Goal: Task Accomplishment & Management: Complete application form

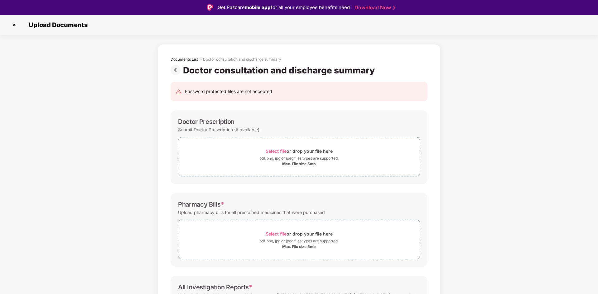
scroll to position [84, 0]
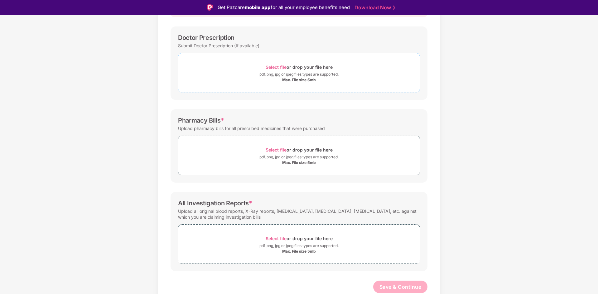
click at [272, 68] on span "Select file" at bounding box center [275, 67] width 21 height 5
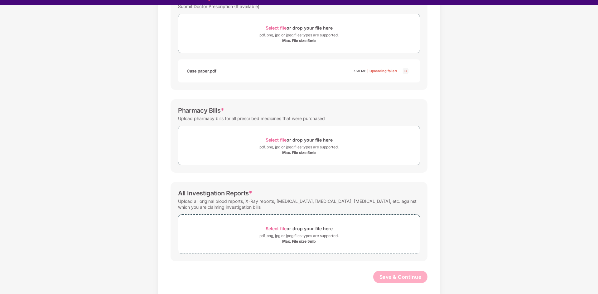
scroll to position [15, 0]
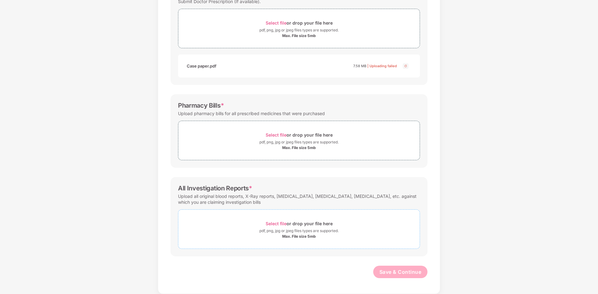
click at [276, 224] on span "Select file" at bounding box center [275, 223] width 21 height 5
click at [275, 135] on span "Select file" at bounding box center [275, 134] width 21 height 5
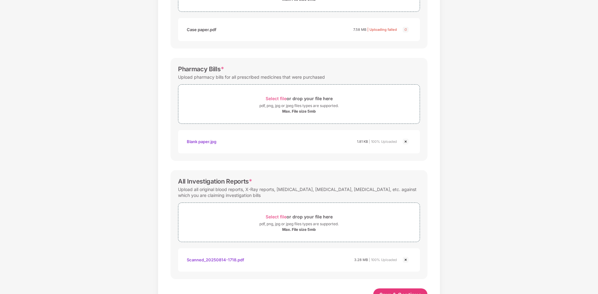
scroll to position [173, 0]
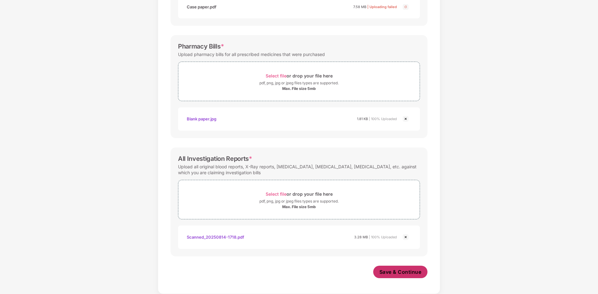
click at [395, 272] on span "Save & Continue" at bounding box center [400, 272] width 42 height 7
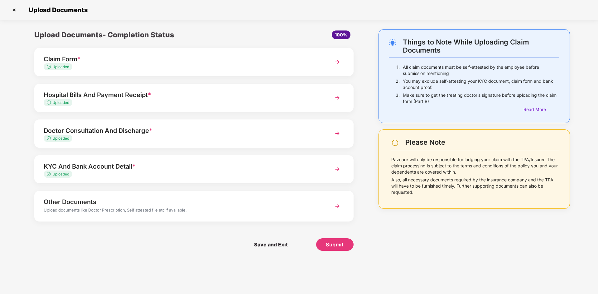
click at [335, 100] on img at bounding box center [337, 97] width 11 height 11
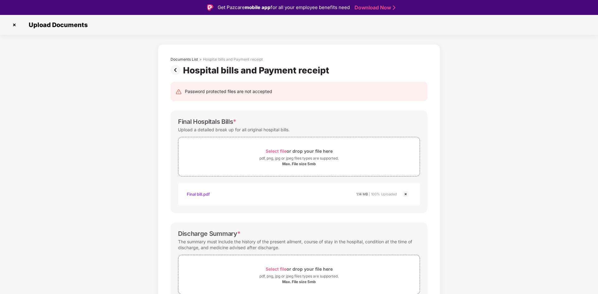
click at [12, 26] on img at bounding box center [14, 25] width 10 height 10
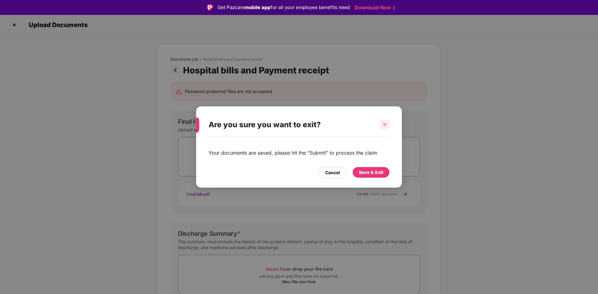
click at [385, 123] on icon "close" at bounding box center [384, 124] width 4 height 4
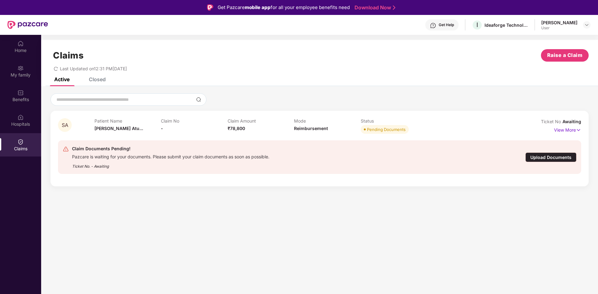
click at [542, 158] on div "Upload Documents" at bounding box center [550, 158] width 51 height 10
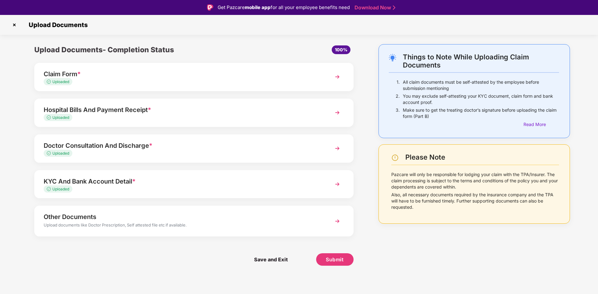
click at [339, 184] on img at bounding box center [337, 184] width 11 height 11
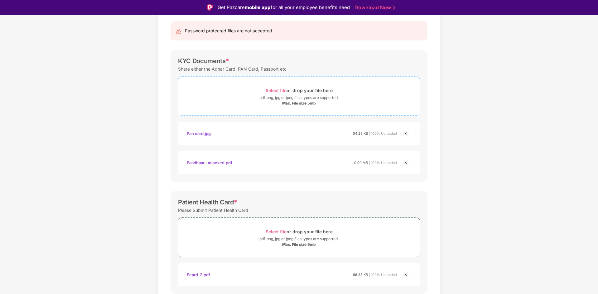
scroll to position [62, 0]
click at [282, 89] on span "Select file" at bounding box center [275, 88] width 21 height 5
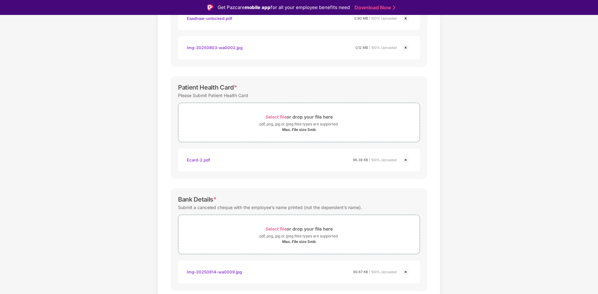
scroll to position [225, 0]
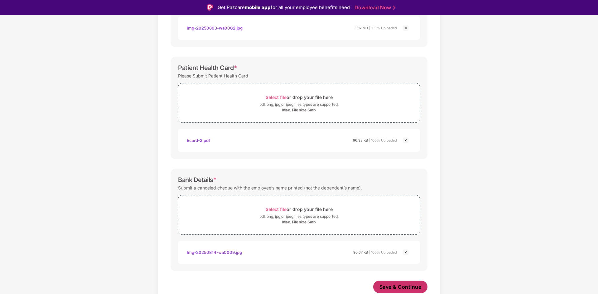
click at [398, 284] on span "Save & Continue" at bounding box center [400, 287] width 42 height 7
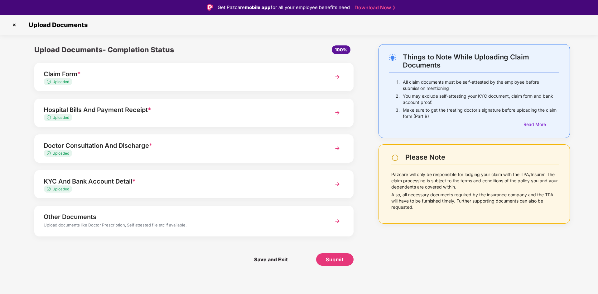
click at [336, 218] on img at bounding box center [337, 221] width 11 height 11
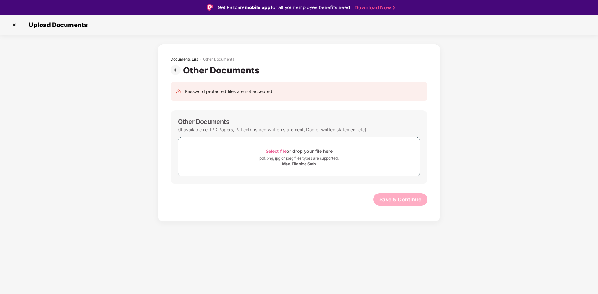
click at [13, 24] on img at bounding box center [14, 25] width 10 height 10
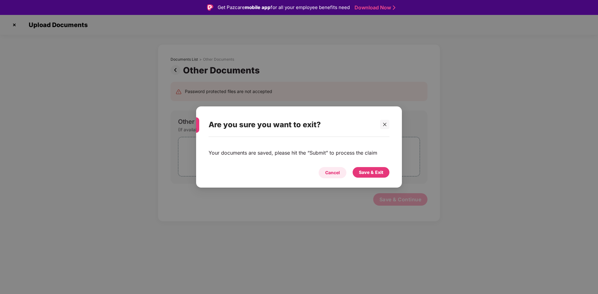
click at [330, 170] on div "Cancel" at bounding box center [332, 173] width 15 height 7
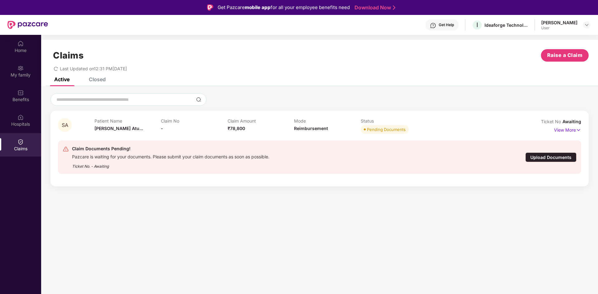
click at [557, 156] on div "Upload Documents" at bounding box center [550, 158] width 51 height 10
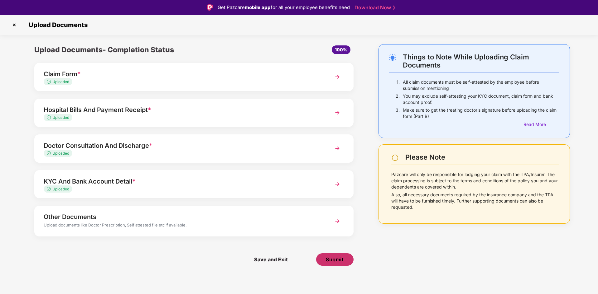
click at [329, 260] on span "Submit" at bounding box center [335, 259] width 18 height 7
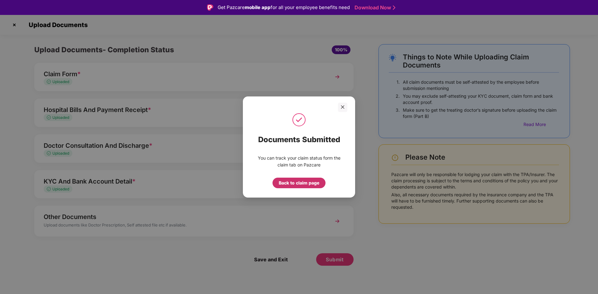
click at [304, 181] on div "Back to claim page" at bounding box center [299, 183] width 41 height 7
